Goal: Check status: Check status

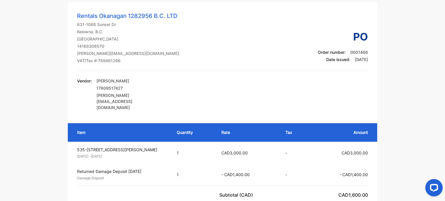
scroll to position [87, 0]
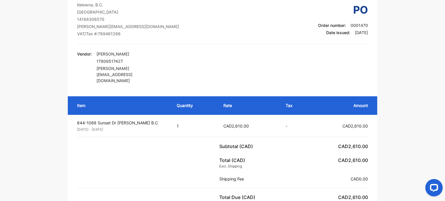
scroll to position [3, 0]
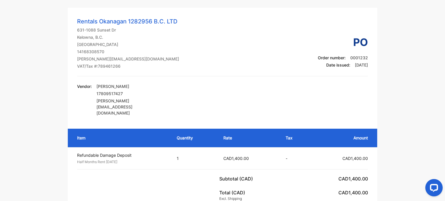
scroll to position [116, 0]
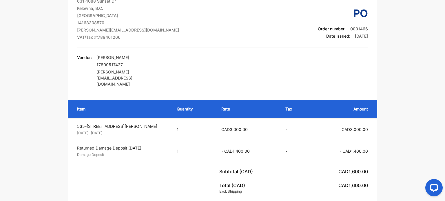
scroll to position [87, 0]
